Goal: Feedback & Contribution: Contribute content

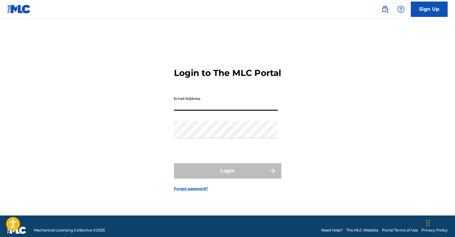
click at [209, 109] on input "Email Address" at bounding box center [226, 102] width 104 height 18
type input "[EMAIL_ADDRESS][DOMAIN_NAME]"
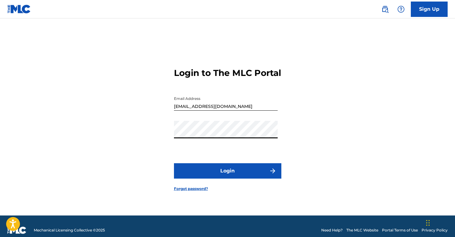
click at [236, 176] on button "Login" at bounding box center [227, 170] width 107 height 15
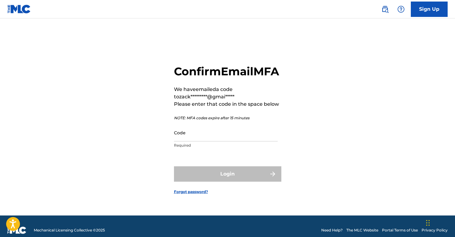
click at [188, 141] on input "Code" at bounding box center [226, 133] width 104 height 18
paste input "230572"
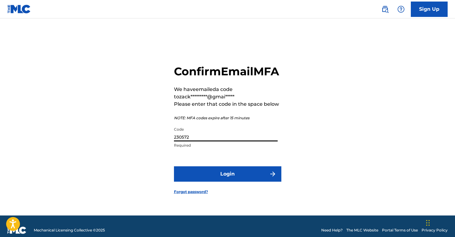
type input "230572"
click at [219, 179] on button "Login" at bounding box center [227, 173] width 107 height 15
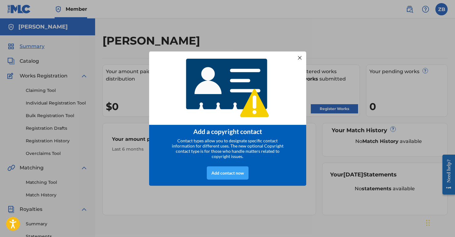
click at [235, 177] on div "Add contact now" at bounding box center [228, 172] width 42 height 13
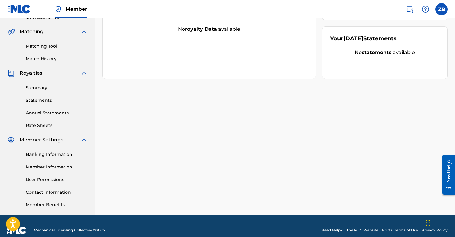
scroll to position [144, 0]
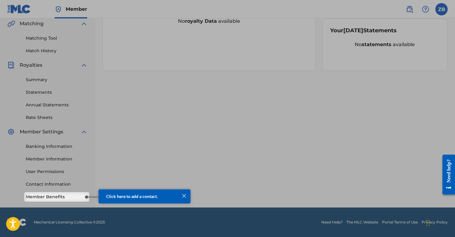
click at [176, 161] on div at bounding box center [227, 24] width 455 height 336
click at [185, 194] on div at bounding box center [184, 196] width 8 height 8
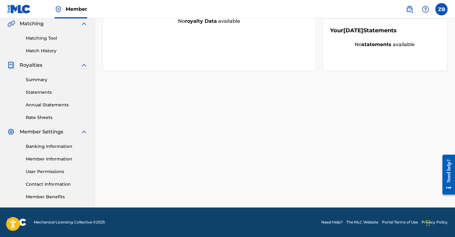
click at [76, 197] on link "Member Benefits" at bounding box center [57, 196] width 62 height 6
click at [49, 146] on link "Banking Information" at bounding box center [57, 146] width 62 height 6
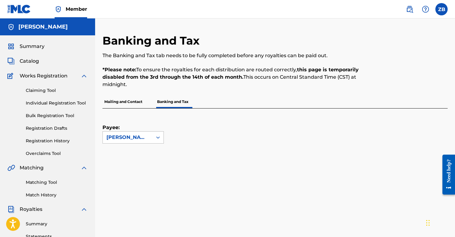
click at [136, 138] on div "[PERSON_NAME]" at bounding box center [128, 137] width 42 height 7
click at [138, 138] on div "[PERSON_NAME]" at bounding box center [128, 137] width 42 height 7
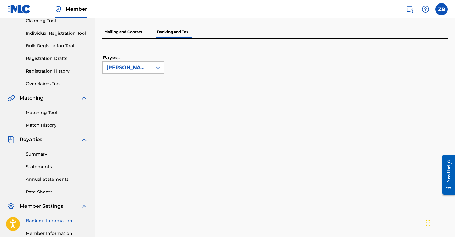
scroll to position [6, 0]
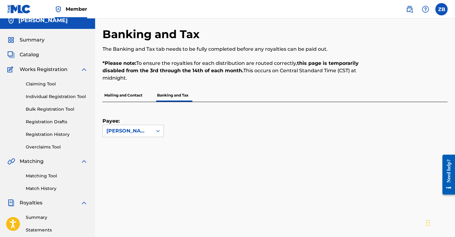
click at [240, 111] on div "Payee: [PERSON_NAME]" at bounding box center [268, 119] width 331 height 35
click at [134, 99] on p "Mailing and Contact" at bounding box center [124, 95] width 42 height 13
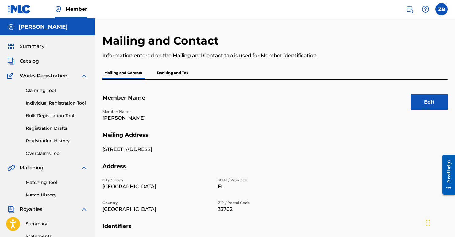
click at [173, 73] on p "Banking and Tax" at bounding box center [172, 72] width 35 height 13
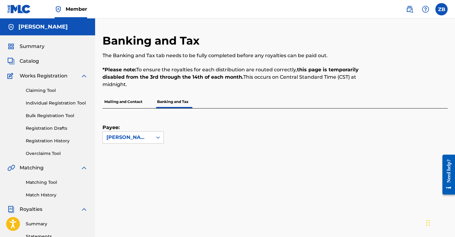
click at [136, 102] on p "Mailing and Contact" at bounding box center [124, 101] width 42 height 13
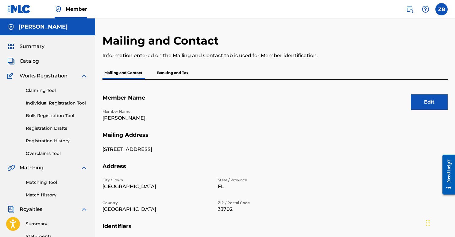
scroll to position [144, 0]
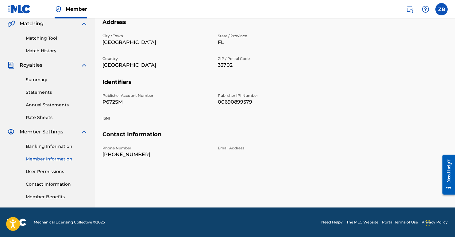
click at [52, 173] on link "User Permissions" at bounding box center [57, 171] width 62 height 6
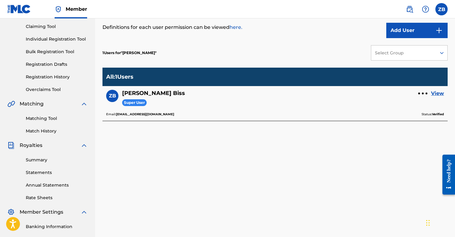
scroll to position [144, 0]
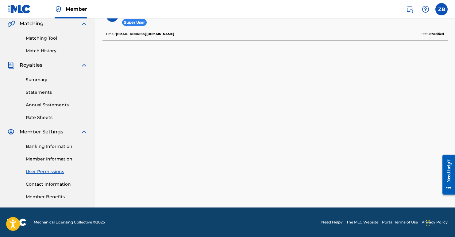
click at [52, 186] on link "Contact Information" at bounding box center [57, 184] width 62 height 6
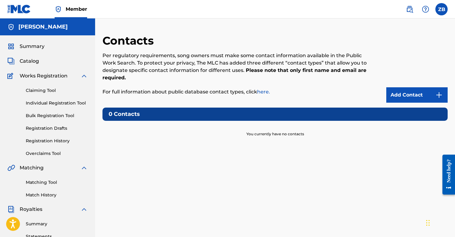
click at [411, 91] on link "Add Contact" at bounding box center [417, 94] width 61 height 15
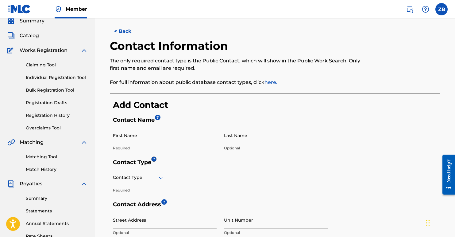
scroll to position [54, 0]
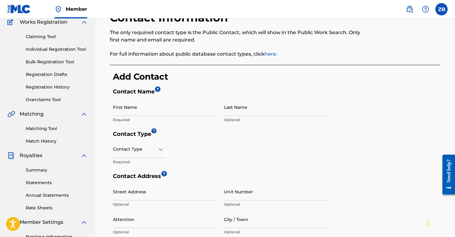
click at [158, 109] on input "First Name" at bounding box center [165, 107] width 104 height 18
type input "[PERSON_NAME]"
type input "Biss"
type input "[STREET_ADDRESS]"
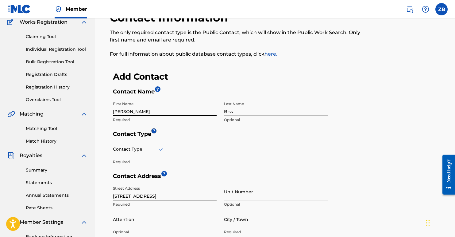
click at [138, 151] on div at bounding box center [139, 149] width 52 height 8
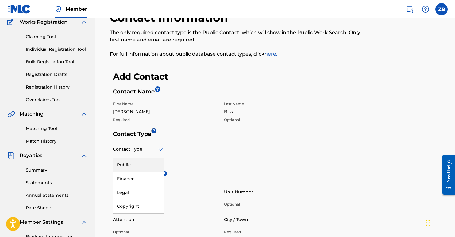
click at [141, 166] on div "Public" at bounding box center [138, 165] width 51 height 14
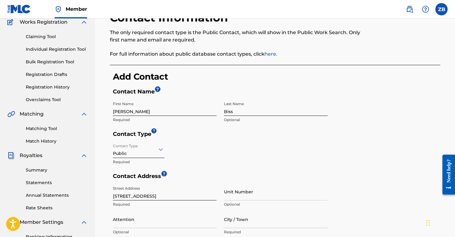
click at [188, 154] on div "Contact Type Public Required" at bounding box center [220, 156] width 215 height 32
click at [148, 154] on div "Public" at bounding box center [139, 149] width 52 height 15
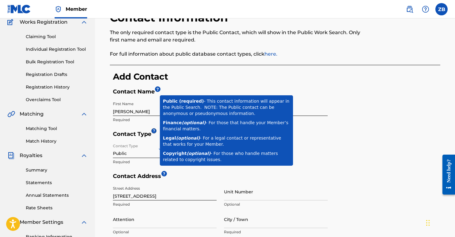
click at [156, 128] on body at bounding box center [229, 130] width 146 height 83
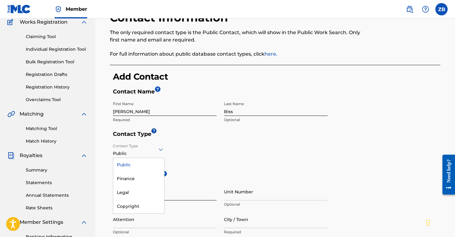
click at [158, 154] on div "Public" at bounding box center [139, 149] width 52 height 15
click at [342, 145] on form "Contact Name ? First Name [PERSON_NAME] Required Last Name Biss Optional Contac…" at bounding box center [277, 227] width 328 height 279
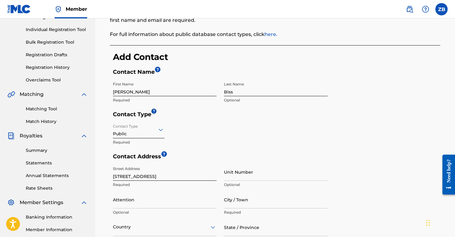
scroll to position [92, 0]
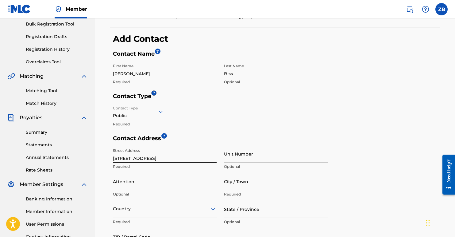
click at [141, 70] on input "[PERSON_NAME]" at bounding box center [165, 69] width 104 height 18
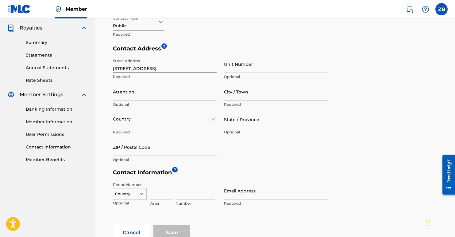
scroll to position [257, 0]
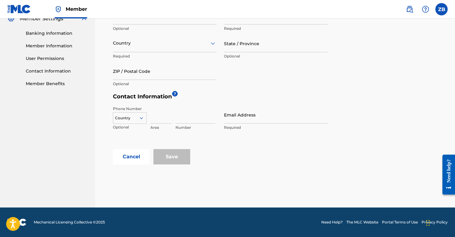
click at [123, 159] on button "Cancel" at bounding box center [131, 156] width 37 height 15
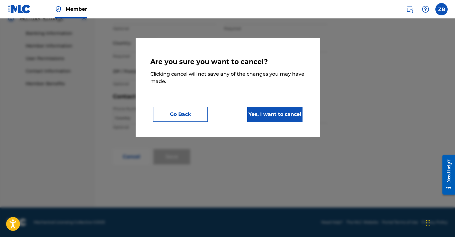
click at [263, 118] on button "Yes, I want to cancel" at bounding box center [275, 114] width 55 height 15
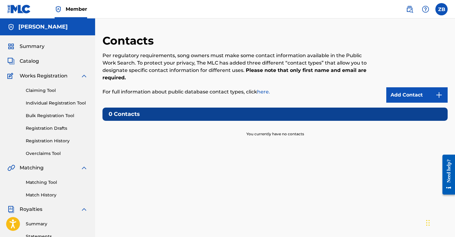
click at [403, 96] on link "Add Contact" at bounding box center [417, 94] width 61 height 15
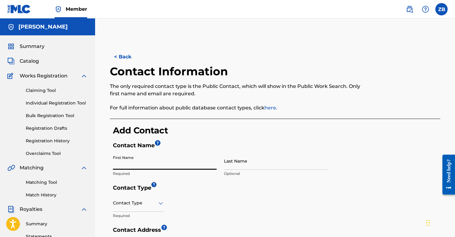
click at [147, 162] on input "First Name" at bounding box center [165, 161] width 104 height 18
type input "[PERSON_NAME]"
click at [311, 164] on input "Last Name" at bounding box center [276, 161] width 104 height 18
click at [130, 205] on div "Contact Type" at bounding box center [139, 203] width 52 height 18
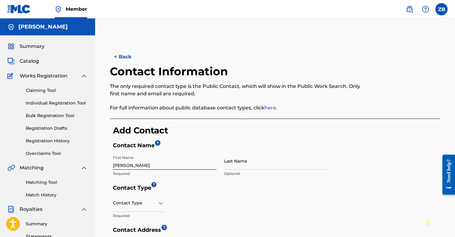
scroll to position [30, 0]
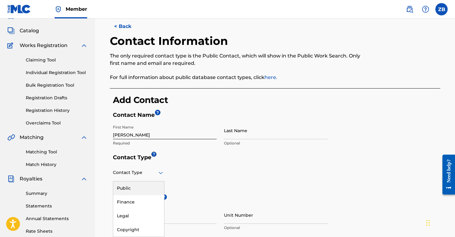
click at [138, 190] on div "Public" at bounding box center [138, 188] width 51 height 14
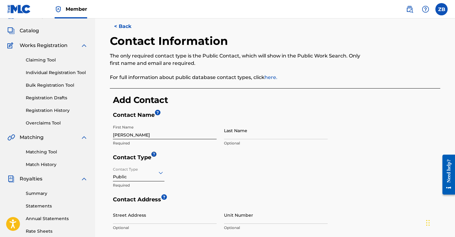
click at [232, 179] on div "Contact Type Public Required" at bounding box center [220, 180] width 215 height 32
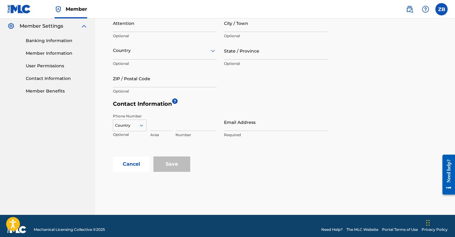
scroll to position [257, 0]
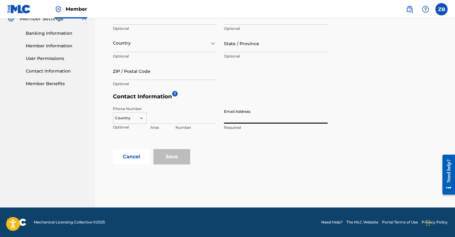
click at [245, 115] on input "Email Address" at bounding box center [276, 115] width 104 height 18
type input "[EMAIL_ADDRESS][DOMAIN_NAME]"
type input "[PERSON_NAME]"
type input "[GEOGRAPHIC_DATA]"
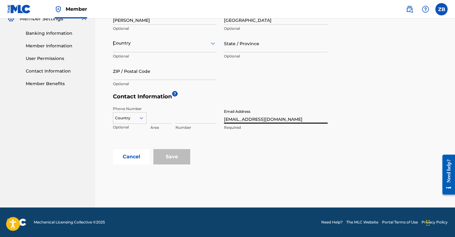
type input "FL"
type input "33702"
type input "727"
type input "4103819"
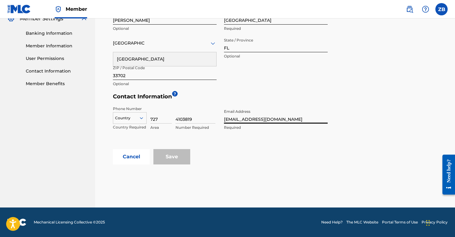
click at [267, 116] on input "[EMAIL_ADDRESS][DOMAIN_NAME]" at bounding box center [276, 115] width 104 height 18
click at [193, 118] on input "4103819" at bounding box center [196, 115] width 40 height 18
drag, startPoint x: 198, startPoint y: 118, endPoint x: 152, endPoint y: 119, distance: 46.1
click at [152, 118] on div "Country Country Required 727 Area 4103819 Number Required" at bounding box center [166, 120] width 106 height 28
drag, startPoint x: 166, startPoint y: 119, endPoint x: 115, endPoint y: 116, distance: 51.4
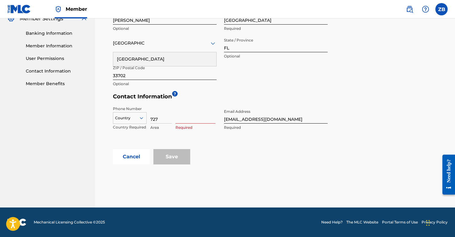
click at [117, 116] on div "Country Country Required 727 Area Required" at bounding box center [166, 120] width 106 height 28
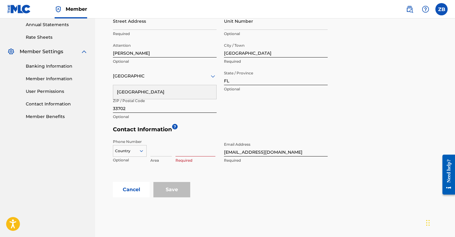
scroll to position [220, 0]
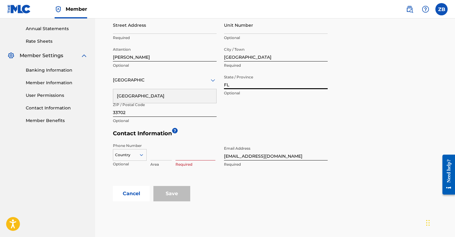
drag, startPoint x: 235, startPoint y: 89, endPoint x: 223, endPoint y: 79, distance: 15.3
click at [212, 85] on div "Street Address Required Unit Number Optional Attention [PERSON_NAME] Optional C…" at bounding box center [220, 71] width 215 height 111
drag, startPoint x: 258, startPoint y: 57, endPoint x: 198, endPoint y: 54, distance: 60.0
click at [198, 54] on div "Street Address Required Unit Number Optional Attention [PERSON_NAME] Optional C…" at bounding box center [220, 71] width 215 height 111
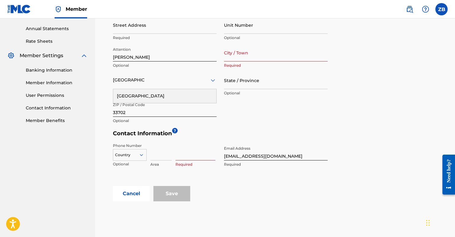
click at [249, 106] on div "Street Address Required Unit Number Optional Attention [PERSON_NAME] Optional C…" at bounding box center [220, 71] width 215 height 111
click at [198, 82] on div "[GEOGRAPHIC_DATA]" at bounding box center [165, 80] width 104 height 8
drag, startPoint x: 184, startPoint y: 96, endPoint x: 161, endPoint y: 97, distance: 22.8
click at [176, 96] on div "[GEOGRAPHIC_DATA]" at bounding box center [164, 96] width 103 height 14
drag, startPoint x: 134, startPoint y: 114, endPoint x: 92, endPoint y: 112, distance: 42.7
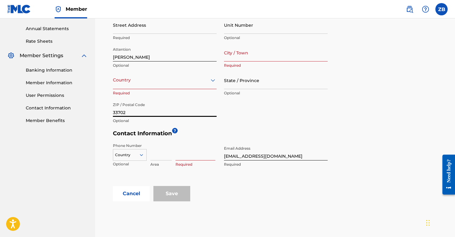
click at [90, 112] on main "[PERSON_NAME] Summary Catalog Works Registration Claiming Tool Individual Regis…" at bounding box center [227, 21] width 455 height 446
click at [279, 112] on div "Street Address Optional Unit Number Optional Attention [PERSON_NAME] Optional C…" at bounding box center [220, 71] width 215 height 111
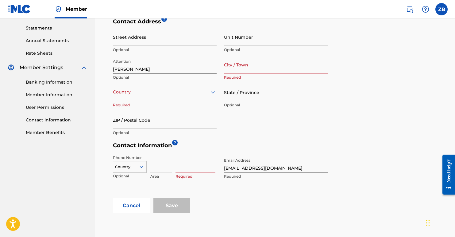
scroll to position [196, 0]
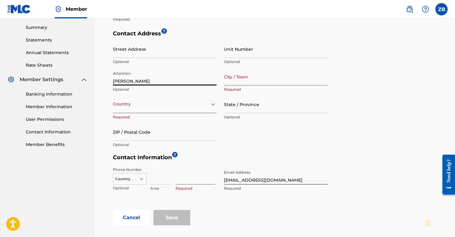
drag, startPoint x: 146, startPoint y: 79, endPoint x: 90, endPoint y: 74, distance: 55.8
click at [90, 74] on main "[PERSON_NAME] Summary Catalog Works Registration Claiming Tool Individual Regis…" at bounding box center [227, 45] width 455 height 446
click at [352, 86] on div "Contact Address ? Street Address Optional Unit Number Optional Attention Option…" at bounding box center [277, 92] width 328 height 124
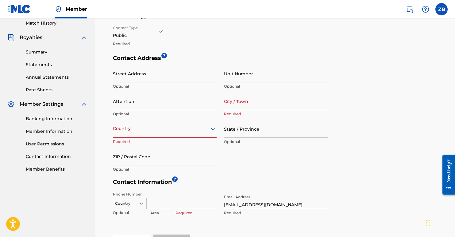
scroll to position [55, 0]
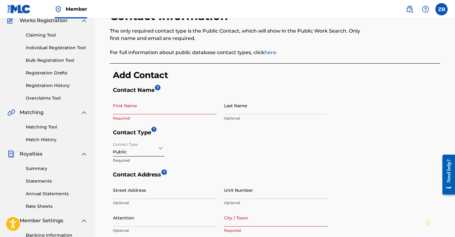
click at [165, 109] on input "First Name" at bounding box center [165, 106] width 104 height 18
type input "[PERSON_NAME]"
click at [363, 109] on form "Contact Name ? First Name [PERSON_NAME] Required Last Name Optional Contact Typ…" at bounding box center [277, 226] width 328 height 279
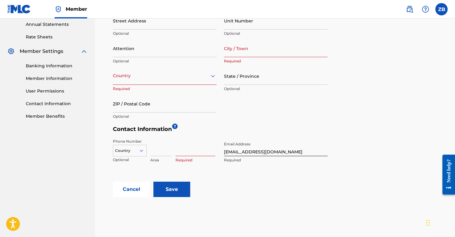
scroll to position [217, 0]
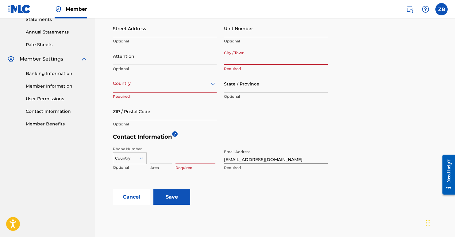
click at [249, 57] on input "City / Town" at bounding box center [276, 56] width 104 height 18
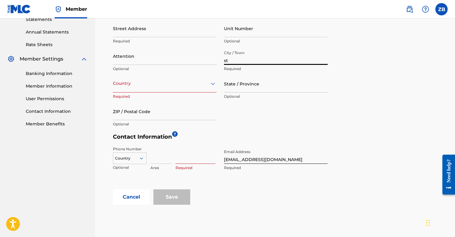
type input "s"
type input "tampa bay"
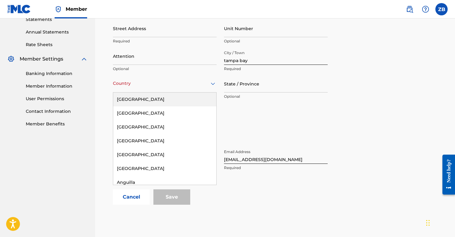
click at [152, 85] on div at bounding box center [165, 84] width 104 height 8
click at [143, 98] on div "[GEOGRAPHIC_DATA]" at bounding box center [164, 99] width 103 height 14
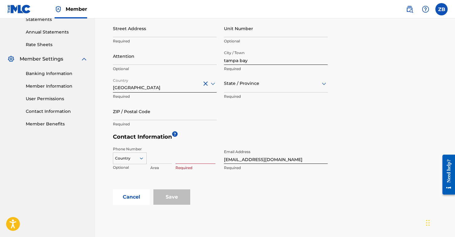
click at [271, 84] on div at bounding box center [276, 84] width 104 height 8
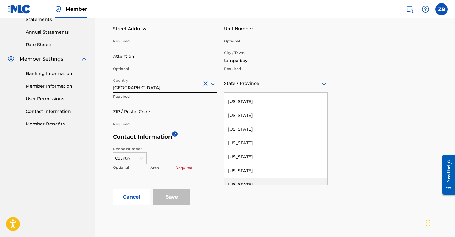
scroll to position [70, 0]
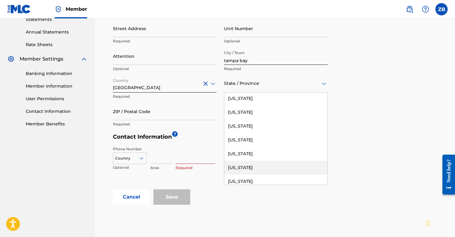
click at [260, 165] on div "[US_STATE]" at bounding box center [275, 168] width 103 height 14
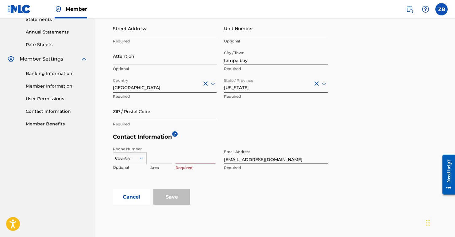
click at [164, 109] on input "ZIP / Postal Code" at bounding box center [165, 112] width 104 height 18
type input "33702"
click at [349, 108] on div "Contact Address ? Street Address Required Unit Number Optional Attention Option…" at bounding box center [277, 72] width 328 height 124
click at [313, 121] on div "Street Address Required Unit Number Optional Attention Optional City / Town [GE…" at bounding box center [220, 75] width 215 height 111
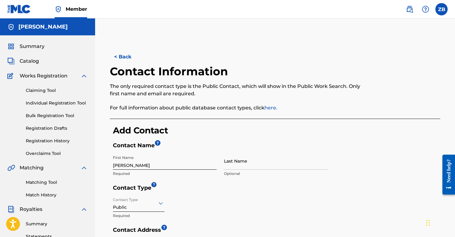
scroll to position [257, 0]
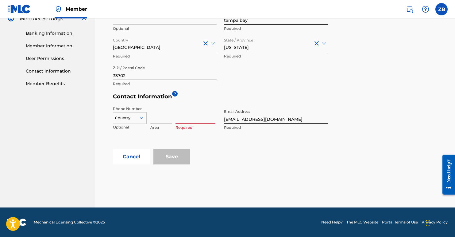
click at [185, 122] on input at bounding box center [196, 115] width 40 height 18
click at [318, 103] on div "Phone Number Country Optional Area Required Email Address [EMAIL_ADDRESS][DOMAI…" at bounding box center [220, 126] width 215 height 46
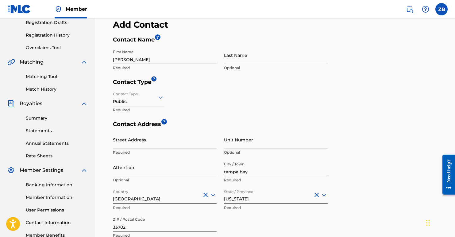
scroll to position [11, 0]
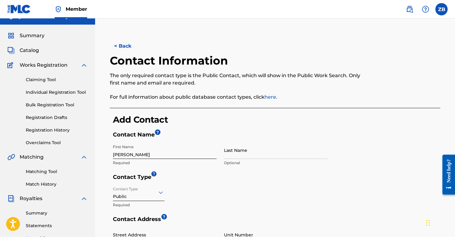
click at [125, 47] on button "< Back" at bounding box center [128, 45] width 37 height 15
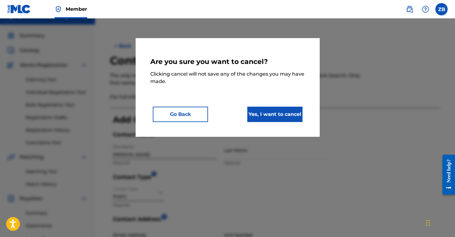
click at [278, 118] on button "Yes, I want to cancel" at bounding box center [275, 114] width 55 height 15
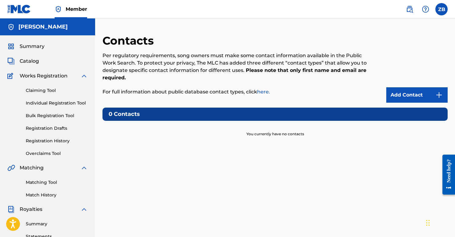
click at [406, 91] on link "Add Contact" at bounding box center [417, 94] width 61 height 15
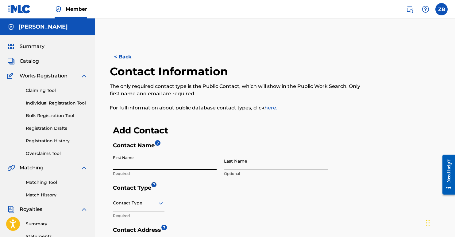
click at [133, 161] on input "First Name" at bounding box center [165, 161] width 104 height 18
type input "[PERSON_NAME]"
drag, startPoint x: 333, startPoint y: 135, endPoint x: 317, endPoint y: 136, distance: 16.3
click at [333, 134] on h3 "Add Contact" at bounding box center [277, 130] width 328 height 11
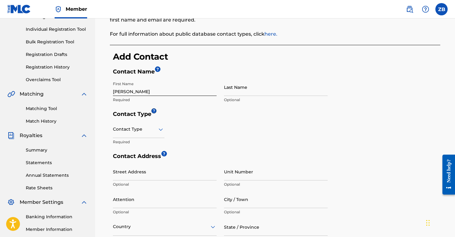
scroll to position [105, 0]
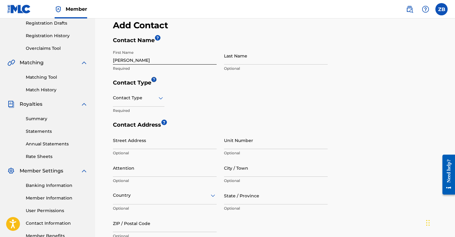
click at [147, 98] on div at bounding box center [139, 98] width 52 height 8
click at [142, 110] on div "Public" at bounding box center [138, 114] width 51 height 14
click at [320, 111] on div "Contact Type Public Required" at bounding box center [220, 105] width 215 height 32
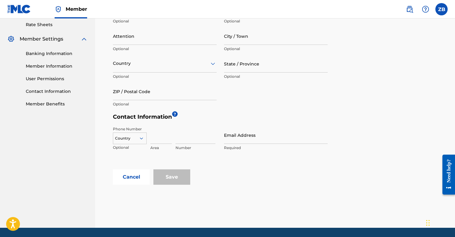
scroll to position [257, 0]
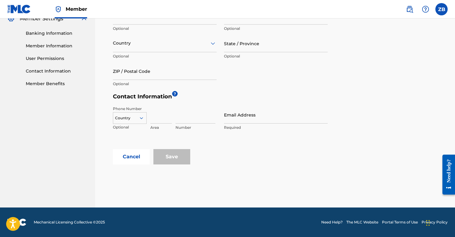
click at [243, 117] on input "Email Address" at bounding box center [276, 115] width 104 height 18
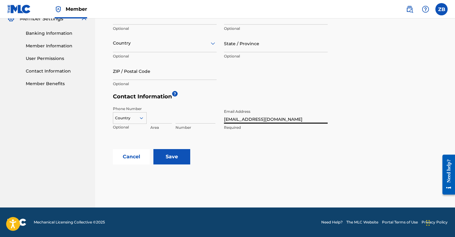
type input "[EMAIL_ADDRESS][DOMAIN_NAME]"
click at [376, 107] on form "Contact Name ? First Name [PERSON_NAME] Required Last Name Optional Contact Typ…" at bounding box center [277, 24] width 328 height 279
click at [177, 162] on input "Save" at bounding box center [172, 156] width 37 height 15
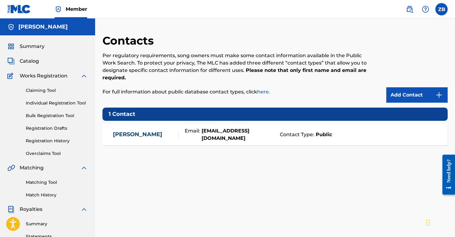
click at [47, 91] on link "Claiming Tool" at bounding box center [57, 90] width 62 height 6
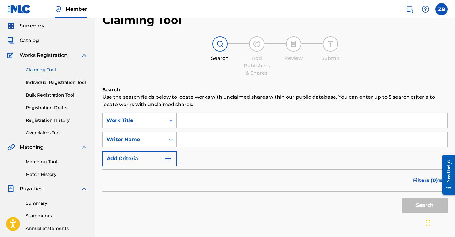
scroll to position [38, 0]
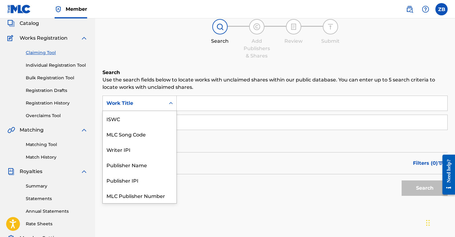
click at [160, 104] on div "Work Title" at bounding box center [134, 102] width 55 height 7
click at [157, 107] on div "Work Title" at bounding box center [134, 102] width 55 height 7
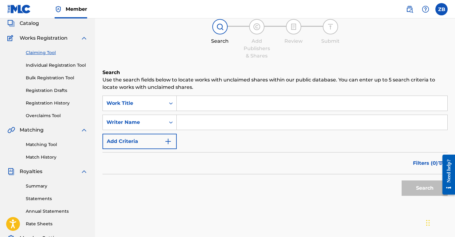
click at [141, 104] on div "Work Title" at bounding box center [134, 102] width 55 height 7
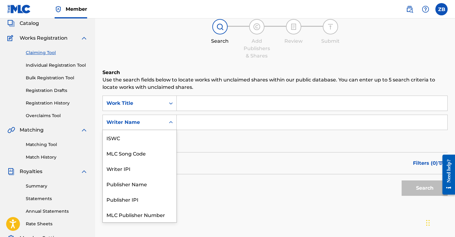
click at [145, 124] on div "Writer Name" at bounding box center [134, 122] width 55 height 7
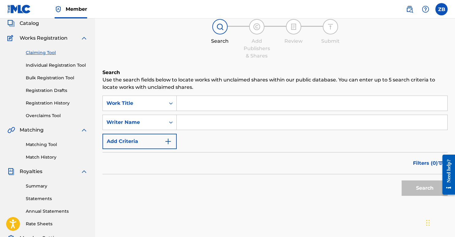
click at [145, 136] on button "Add Criteria" at bounding box center [140, 141] width 74 height 15
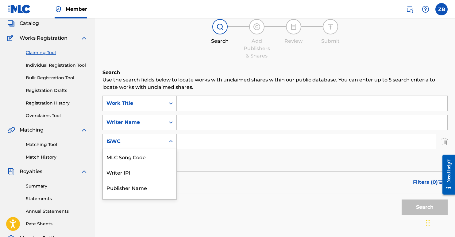
scroll to position [42, 0]
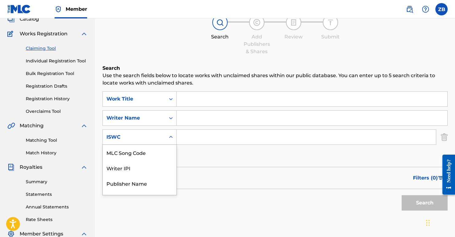
click at [145, 140] on div "ISWC" at bounding box center [134, 136] width 55 height 7
click at [152, 137] on div "ISWC" at bounding box center [134, 136] width 55 height 7
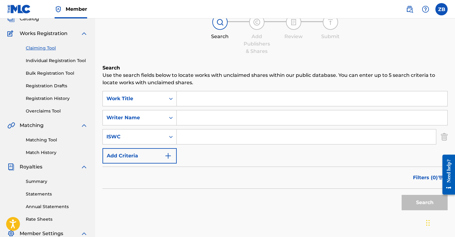
click at [442, 138] on img "Search Form" at bounding box center [444, 136] width 7 height 15
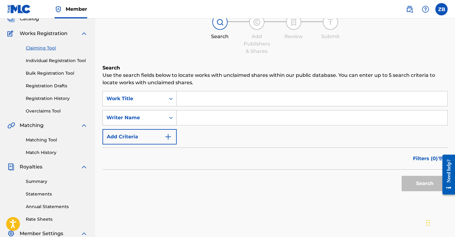
click at [155, 117] on div "Writer Name" at bounding box center [134, 117] width 55 height 7
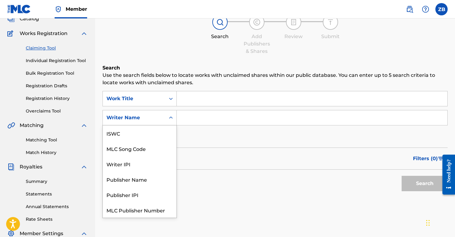
scroll to position [15, 0]
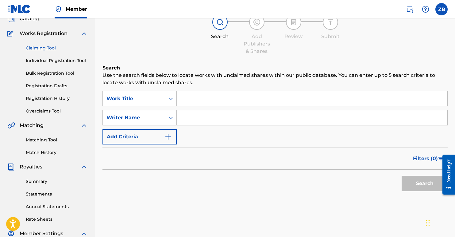
click at [155, 117] on div "Writer Name" at bounding box center [134, 117] width 55 height 7
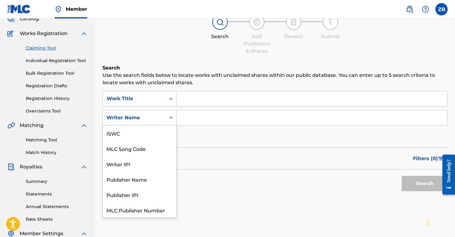
click at [155, 117] on div "Writer Name" at bounding box center [134, 117] width 55 height 7
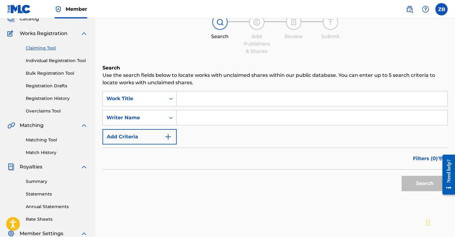
click at [208, 119] on input "Search Form" at bounding box center [312, 117] width 271 height 15
type input "[PERSON_NAME]"
click at [402, 176] on button "Search" at bounding box center [425, 183] width 46 height 15
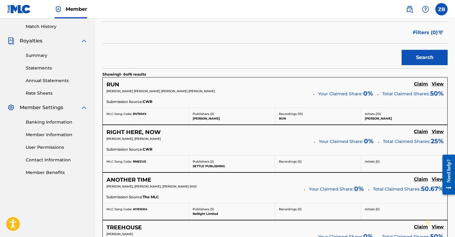
scroll to position [0, 0]
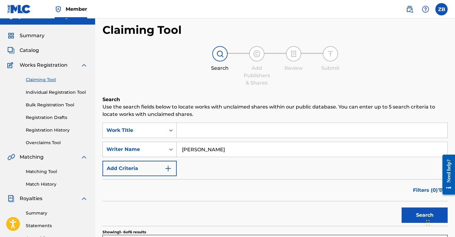
click at [162, 157] on div "Writer Name" at bounding box center [140, 149] width 74 height 15
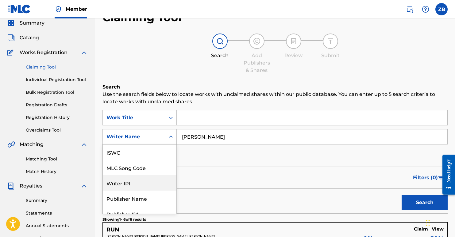
scroll to position [15, 0]
click at [147, 179] on div "Publisher Name" at bounding box center [140, 182] width 74 height 15
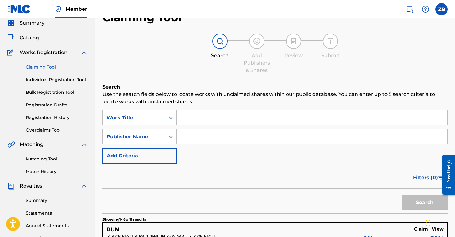
click at [206, 137] on input "Search Form" at bounding box center [312, 136] width 271 height 15
type input "zrb publishing"
click at [402, 195] on button "Search" at bounding box center [425, 202] width 46 height 15
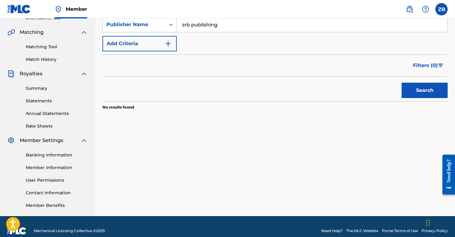
scroll to position [0, 0]
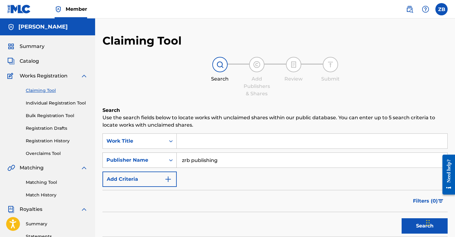
drag, startPoint x: 231, startPoint y: 159, endPoint x: 171, endPoint y: 156, distance: 60.5
click at [171, 156] on div "SearchWithCriteriade706045-41a9-4148-8829-42f51cb57850 Publisher Name zrb publi…" at bounding box center [275, 159] width 345 height 15
click at [196, 144] on input "Search Form" at bounding box center [312, 141] width 271 height 15
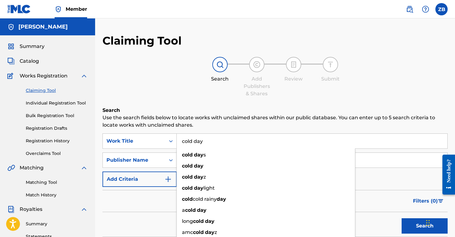
type input "cold day"
click at [189, 98] on div "Claiming Tool Search Add Publishers & Shares Review Submit Search Use the searc…" at bounding box center [275, 155] width 345 height 242
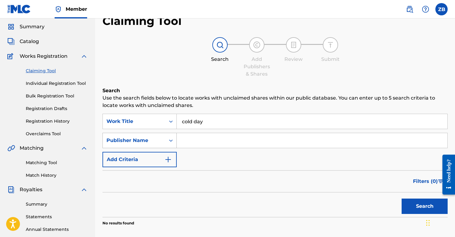
scroll to position [80, 0]
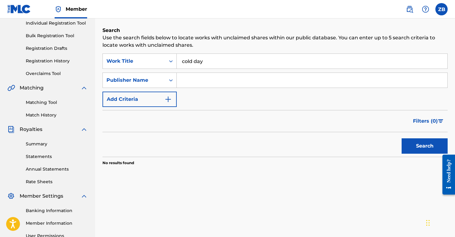
click at [412, 146] on button "Search" at bounding box center [425, 145] width 46 height 15
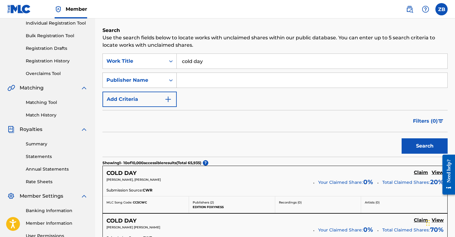
click at [165, 82] on div "Publisher Name" at bounding box center [134, 80] width 63 height 12
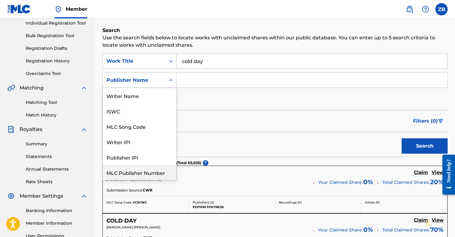
scroll to position [15, 0]
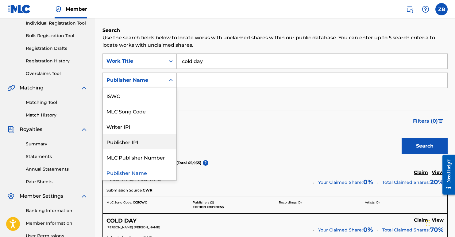
click at [139, 142] on div "Publisher IPI" at bounding box center [140, 141] width 74 height 15
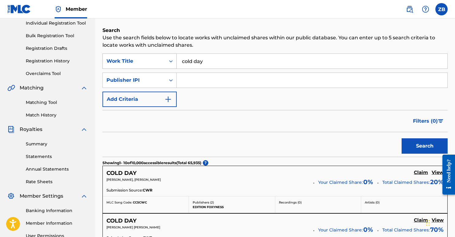
drag, startPoint x: 211, startPoint y: 65, endPoint x: 174, endPoint y: 58, distance: 38.1
click at [174, 58] on div "SearchWithCriteria00edc9b9-1662-4566-a6f0-6323cf3a2aaa Work Title cold day" at bounding box center [275, 60] width 345 height 15
click at [255, 108] on form "SearchWithCriteria00edc9b9-1662-4566-a6f0-6323cf3a2aaa Work Title SearchWithCri…" at bounding box center [275, 104] width 345 height 103
click at [196, 80] on input "Search Form" at bounding box center [312, 80] width 271 height 15
paste input "784209225"
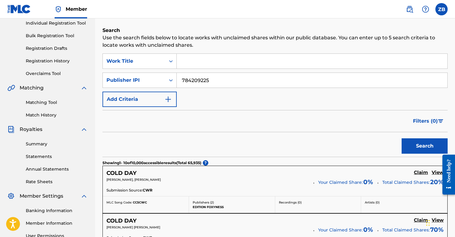
type input "784209225"
click at [431, 143] on button "Search" at bounding box center [425, 145] width 46 height 15
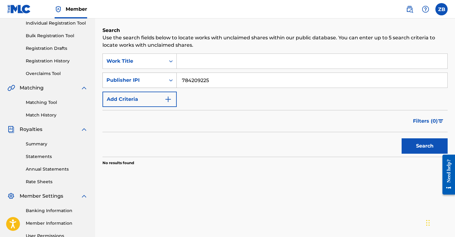
drag, startPoint x: 209, startPoint y: 80, endPoint x: 160, endPoint y: 76, distance: 49.6
click at [160, 76] on div "SearchWithCriteria90e44211-6480-4cd4-af7c-0ace86978854 Publisher IPI 784209225" at bounding box center [275, 79] width 345 height 15
click at [171, 62] on icon "Search Form" at bounding box center [171, 61] width 6 height 6
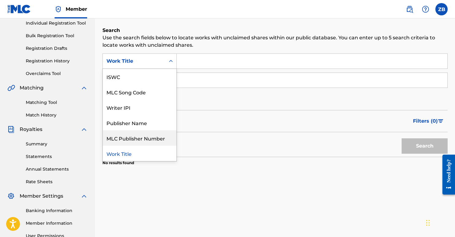
scroll to position [0, 0]
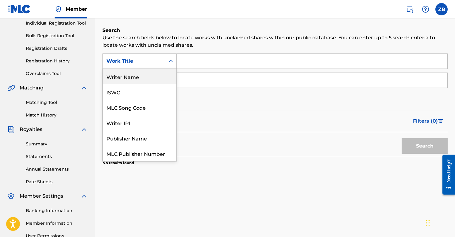
click at [134, 81] on div "Writer Name" at bounding box center [140, 76] width 74 height 15
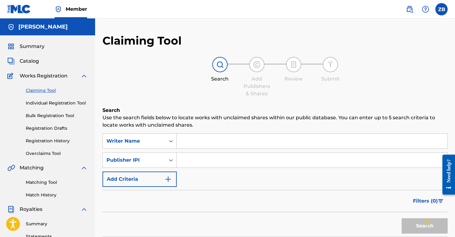
click at [48, 101] on link "Individual Registration Tool" at bounding box center [57, 103] width 62 height 6
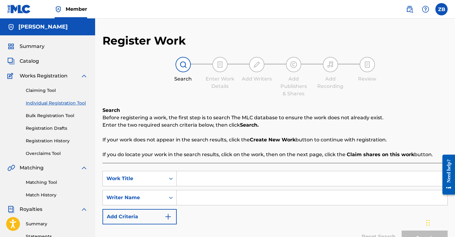
click at [126, 101] on div "Register Work Search Enter Work Details Add Writers Add Publishers & Shares Add…" at bounding box center [275, 152] width 345 height 236
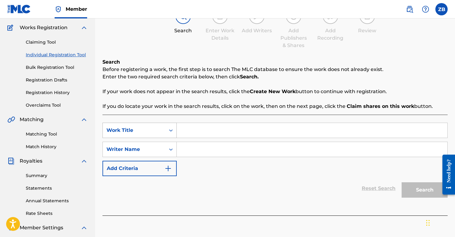
scroll to position [78, 0]
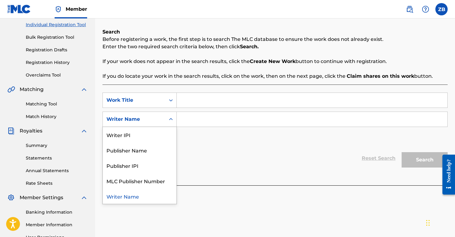
click at [152, 117] on div "Writer Name" at bounding box center [134, 118] width 55 height 7
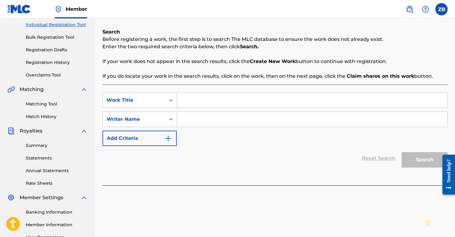
click at [165, 118] on div "Writer Name" at bounding box center [134, 119] width 63 height 12
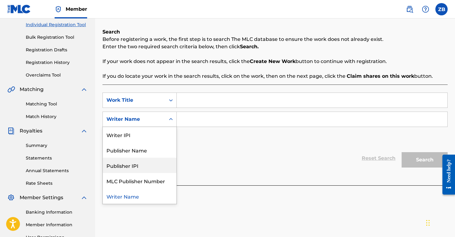
click at [144, 164] on div "Publisher IPI" at bounding box center [140, 165] width 74 height 15
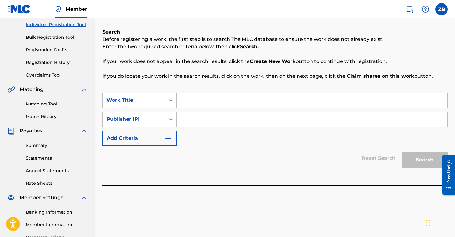
click at [186, 123] on input "Search Form" at bounding box center [312, 119] width 271 height 15
paste input "784209225"
type input "784209225"
click at [134, 93] on div "Work Title" at bounding box center [140, 99] width 74 height 15
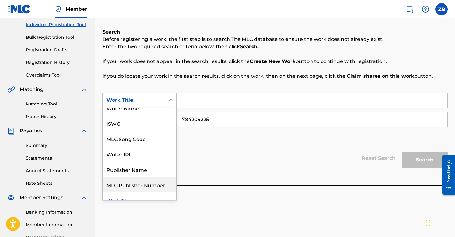
scroll to position [0, 0]
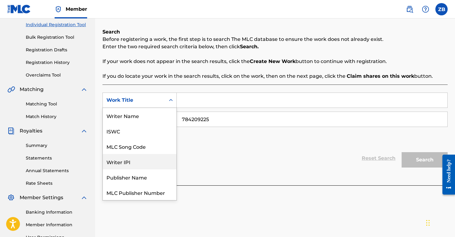
click at [147, 164] on div "Writer IPI" at bounding box center [140, 161] width 74 height 15
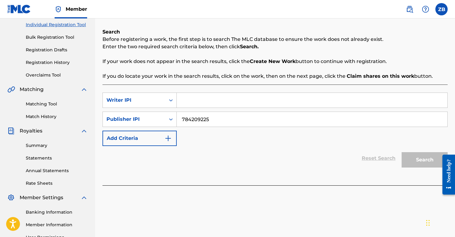
click at [220, 103] on input "Search Form" at bounding box center [312, 100] width 271 height 15
paste input "690899579"
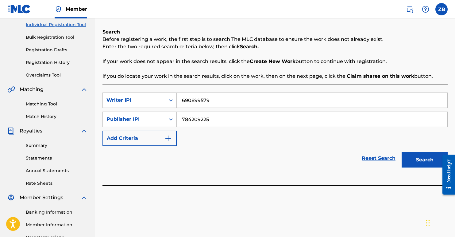
type input "690899579"
click at [429, 158] on button "Search" at bounding box center [425, 159] width 46 height 15
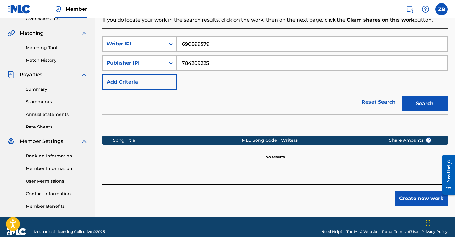
scroll to position [144, 0]
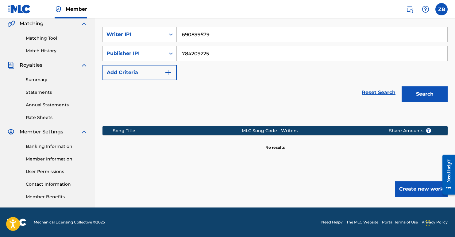
click at [416, 189] on button "Create new work" at bounding box center [421, 188] width 53 height 15
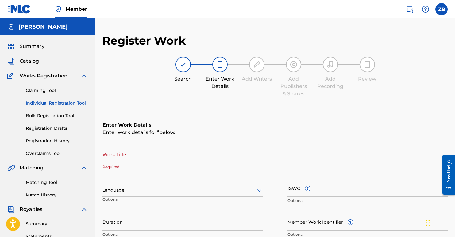
scroll to position [70, 0]
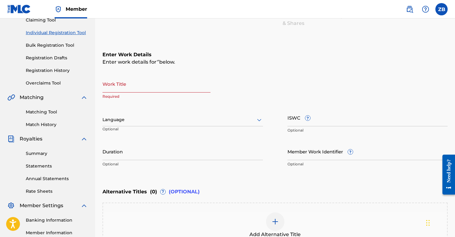
click at [128, 88] on input "Work Title" at bounding box center [157, 84] width 108 height 18
type input "c"
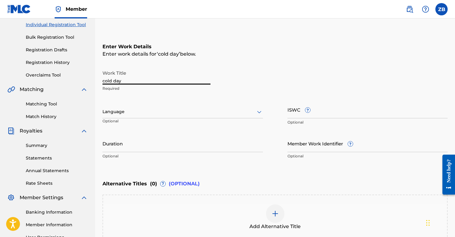
type input "cold day"
click at [193, 109] on div at bounding box center [183, 112] width 161 height 8
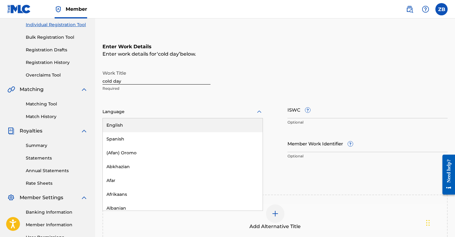
click at [163, 128] on div "English" at bounding box center [183, 125] width 160 height 14
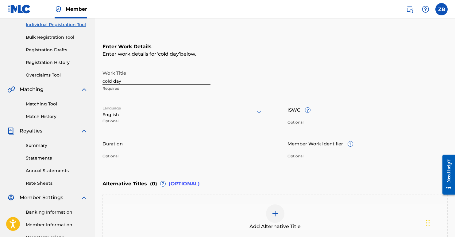
click at [314, 109] on input "ISWC ?" at bounding box center [368, 110] width 161 height 18
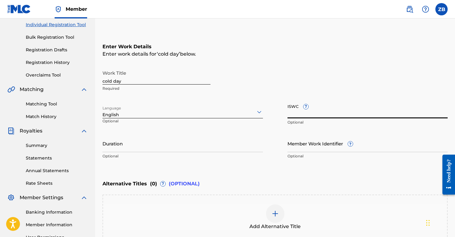
paste input "T3148945255"
type input "T3148945255"
click at [205, 143] on input "Duration" at bounding box center [183, 143] width 161 height 18
click at [206, 157] on p "Optional" at bounding box center [183, 156] width 161 height 6
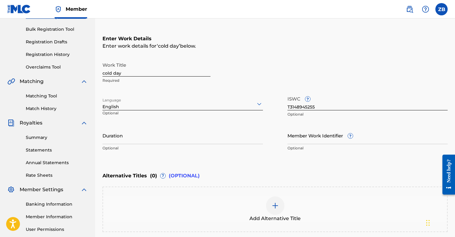
scroll to position [102, 0]
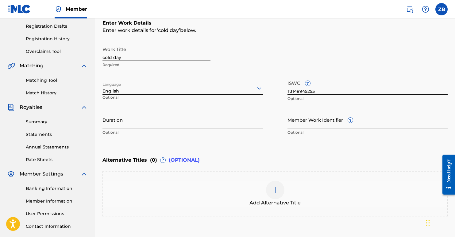
click at [254, 141] on div "Enter Work Details Enter work details for ‘ cold day ’ below. Work Title cold d…" at bounding box center [275, 79] width 345 height 149
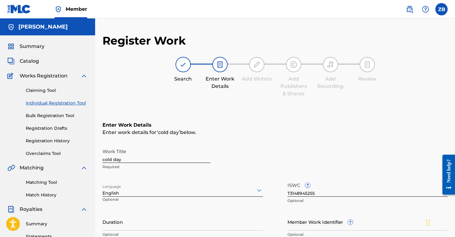
scroll to position [148, 0]
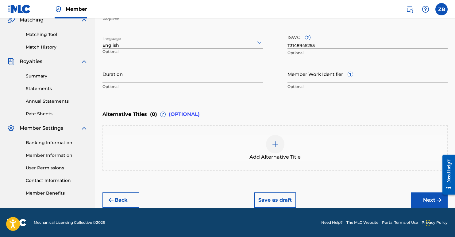
click at [426, 202] on button "Next" at bounding box center [429, 199] width 37 height 15
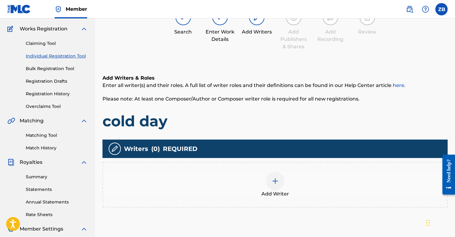
scroll to position [70, 0]
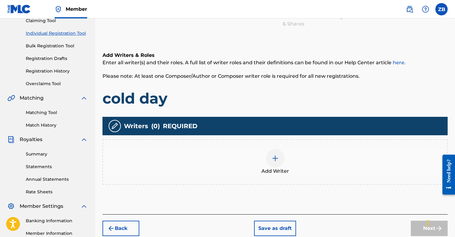
click at [278, 154] on img at bounding box center [275, 157] width 7 height 7
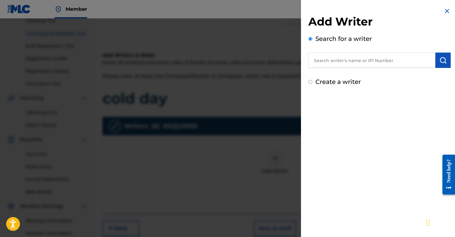
click at [348, 66] on input "text" at bounding box center [372, 60] width 127 height 15
paste input "T3148945255"
type input "T3148945255"
paste input "690899579"
type input "690899579"
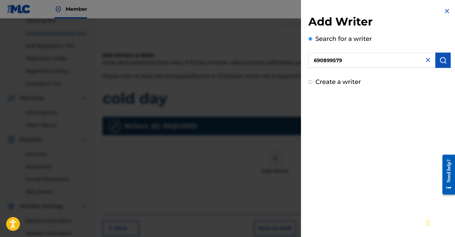
click at [445, 58] on button "submit" at bounding box center [443, 60] width 15 height 15
click at [312, 108] on input "Create a writer" at bounding box center [311, 108] width 4 height 4
radio input "false"
radio input "true"
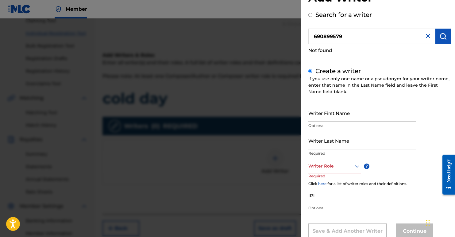
scroll to position [42, 0]
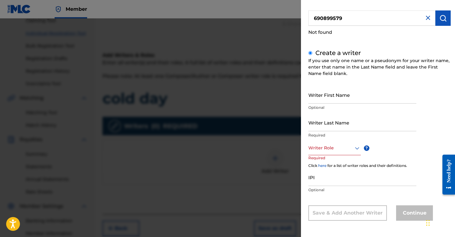
click at [356, 92] on input "Writer First Name" at bounding box center [363, 95] width 108 height 18
type input "[PERSON_NAME]"
type input "Biss"
click at [419, 140] on div "Writer First Name [PERSON_NAME] Optional Writer Last Name [PERSON_NAME] Require…" at bounding box center [380, 153] width 142 height 134
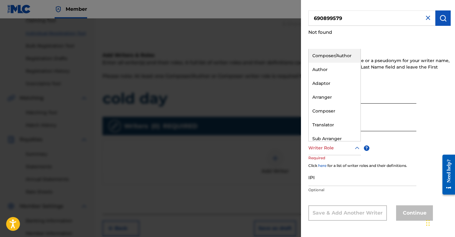
click at [335, 150] on div at bounding box center [335, 148] width 53 height 8
click at [334, 66] on div "Author" at bounding box center [335, 70] width 52 height 14
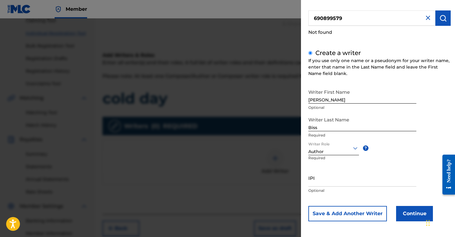
click at [336, 181] on input "IPI" at bounding box center [363, 178] width 108 height 18
paste input "690899579"
type input "690899579"
click at [422, 146] on div "Writer First Name [PERSON_NAME] Optional Writer Last Name [PERSON_NAME] Require…" at bounding box center [380, 153] width 142 height 135
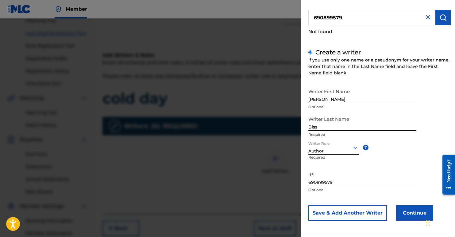
click at [409, 214] on button "Continue" at bounding box center [414, 212] width 37 height 15
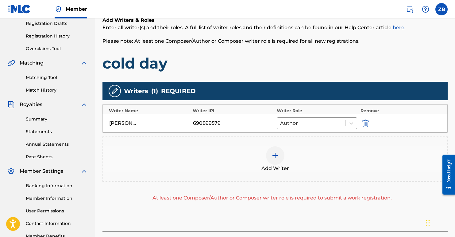
scroll to position [148, 0]
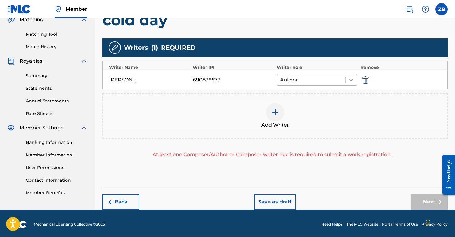
click at [346, 80] on div at bounding box center [351, 79] width 11 height 11
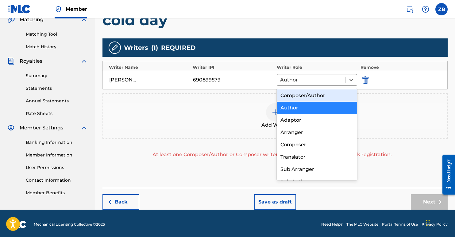
click at [336, 95] on div "Composer/Author" at bounding box center [317, 95] width 81 height 12
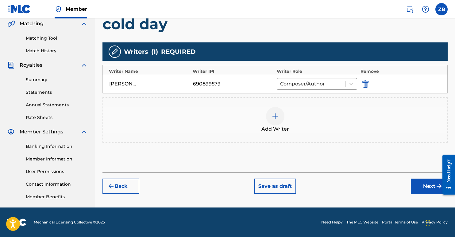
scroll to position [144, 0]
click at [340, 133] on div "Add Writer" at bounding box center [275, 119] width 345 height 45
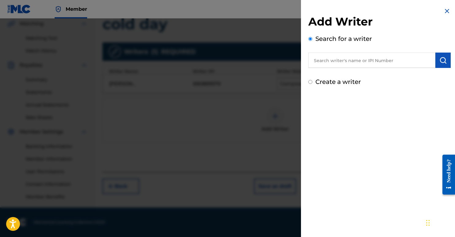
click at [447, 12] on img at bounding box center [447, 10] width 7 height 7
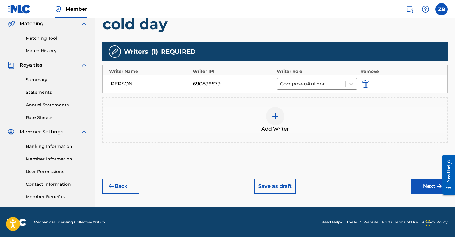
scroll to position [0, 0]
click at [424, 189] on button "Next" at bounding box center [429, 185] width 37 height 15
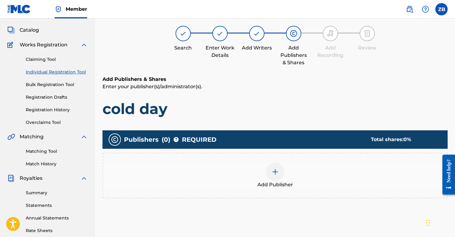
scroll to position [28, 0]
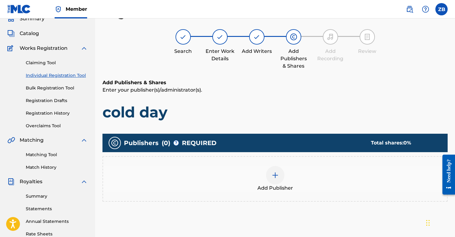
click at [275, 174] on img at bounding box center [275, 174] width 7 height 7
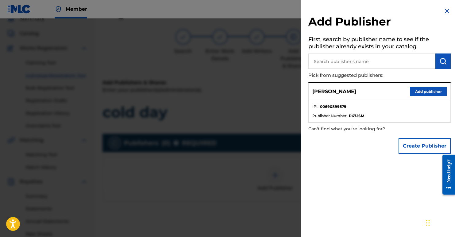
click at [419, 147] on button "Create Publisher" at bounding box center [425, 145] width 52 height 15
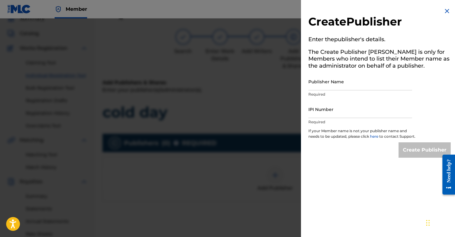
click at [328, 86] on input "Publisher Name" at bounding box center [361, 82] width 104 height 18
type input "ZRB Publishing"
click at [356, 109] on input "IPI Number" at bounding box center [361, 109] width 104 height 18
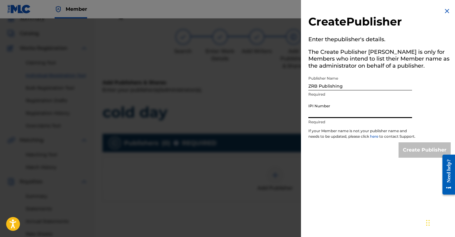
paste input "784209225"
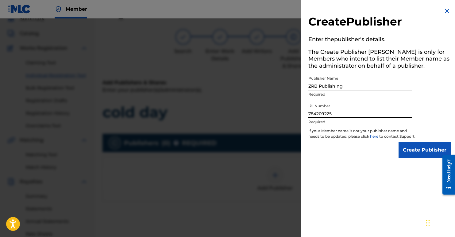
type input "784209225"
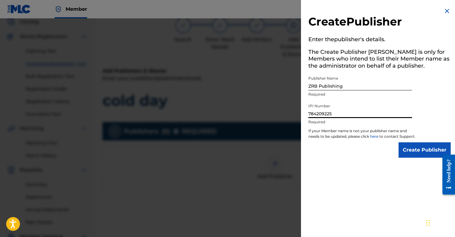
scroll to position [47, 0]
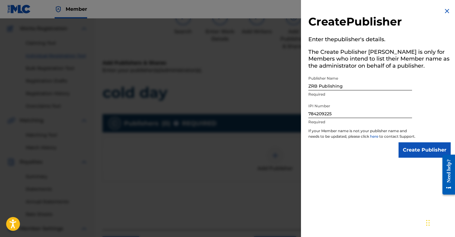
click at [412, 155] on input "Create Publisher" at bounding box center [425, 149] width 52 height 15
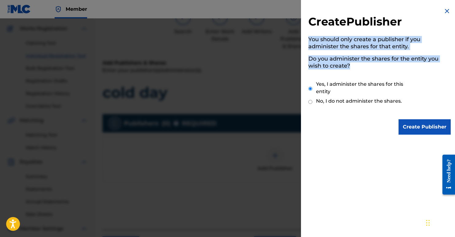
drag, startPoint x: 361, startPoint y: 68, endPoint x: 310, endPoint y: 37, distance: 59.5
click at [310, 37] on div "You should only create a publisher if you administer the shares for that entity…" at bounding box center [380, 74] width 142 height 80
copy div "You should only create a publisher if you administer the shares for that entity…"
click at [425, 128] on input "Create Publisher" at bounding box center [425, 126] width 52 height 15
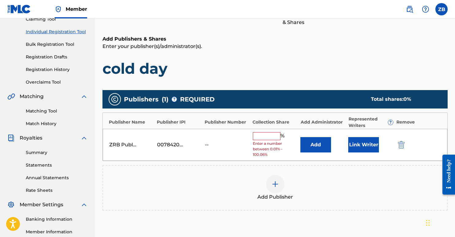
scroll to position [75, 0]
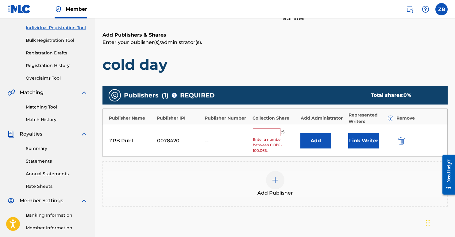
click at [265, 134] on input "text" at bounding box center [267, 132] width 28 height 8
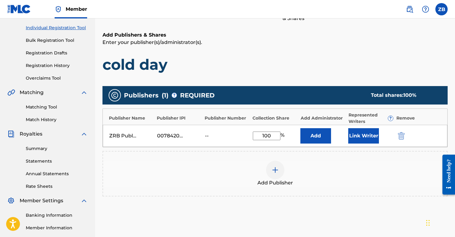
type input "100"
click at [338, 178] on div "Add Publisher" at bounding box center [275, 174] width 344 height 26
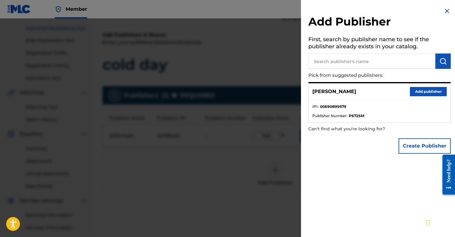
click at [275, 172] on div at bounding box center [227, 136] width 455 height 237
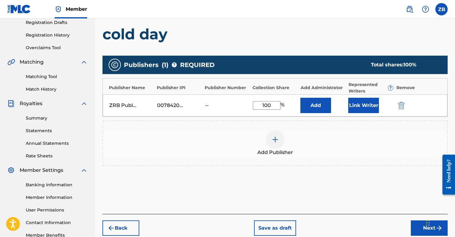
scroll to position [58, 0]
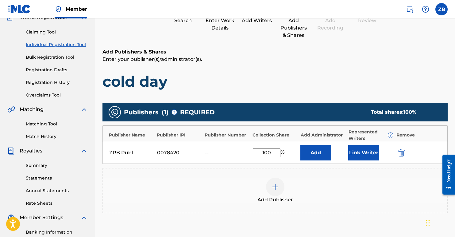
click at [367, 152] on button "Link Writer" at bounding box center [364, 152] width 31 height 15
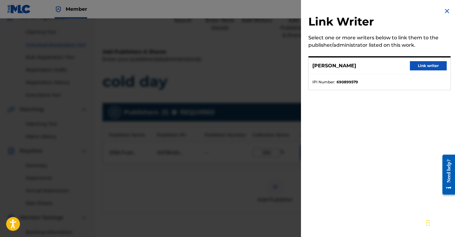
click at [430, 68] on button "Link writer" at bounding box center [428, 65] width 37 height 9
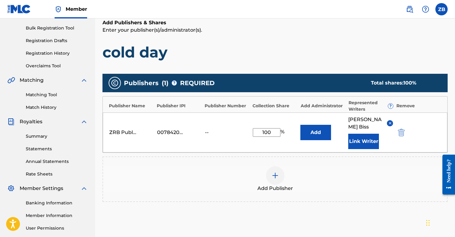
scroll to position [144, 0]
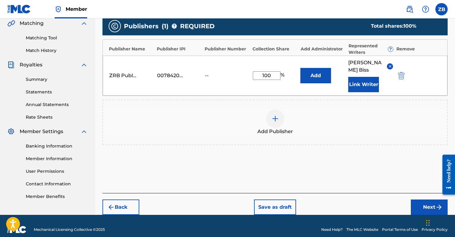
click at [430, 199] on button "Next" at bounding box center [429, 206] width 37 height 15
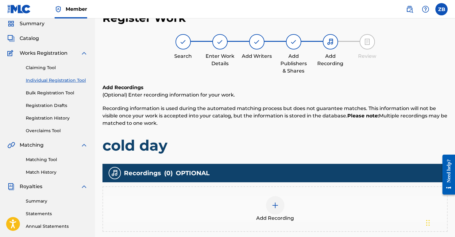
scroll to position [19, 0]
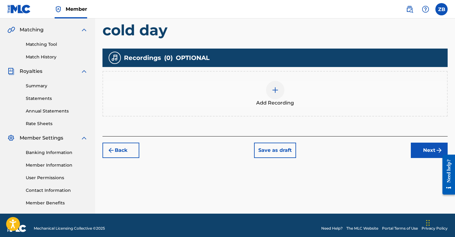
click at [425, 150] on button "Next" at bounding box center [429, 149] width 37 height 15
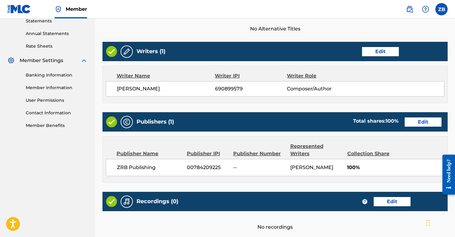
scroll to position [269, 0]
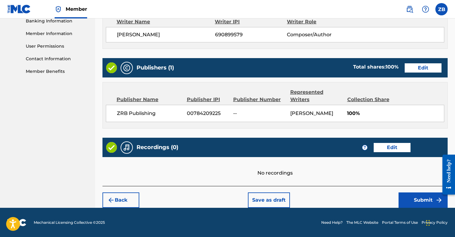
click at [421, 200] on button "Submit" at bounding box center [423, 199] width 49 height 15
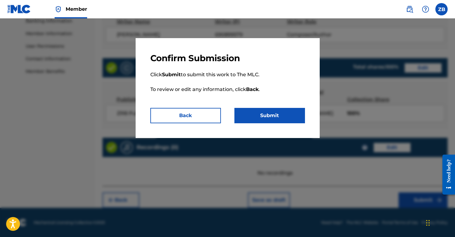
click at [267, 119] on button "Submit" at bounding box center [270, 115] width 71 height 15
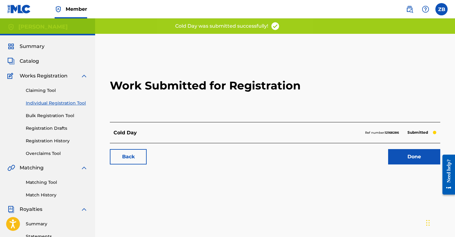
click at [404, 153] on link "Done" at bounding box center [414, 156] width 52 height 15
